Goal: Check status: Check status

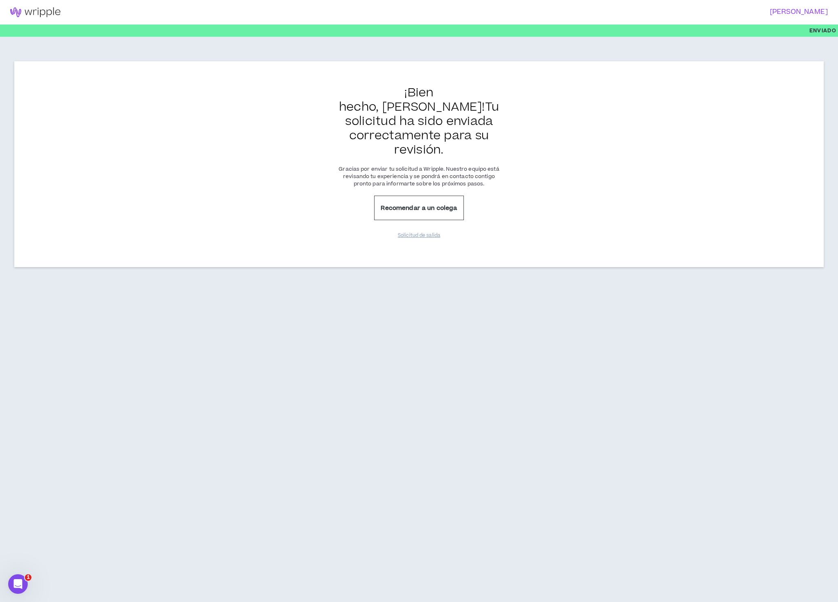
click at [203, 179] on div "¡Bien hecho, [PERSON_NAME] ! Tu solicitud ha sido enviada correctamente para su…" at bounding box center [419, 164] width 810 height 206
click at [231, 128] on div "¡Bien hecho, [PERSON_NAME] ! Tu solicitud ha sido enviada correctamente para su…" at bounding box center [419, 164] width 810 height 206
